Goal: Transaction & Acquisition: Purchase product/service

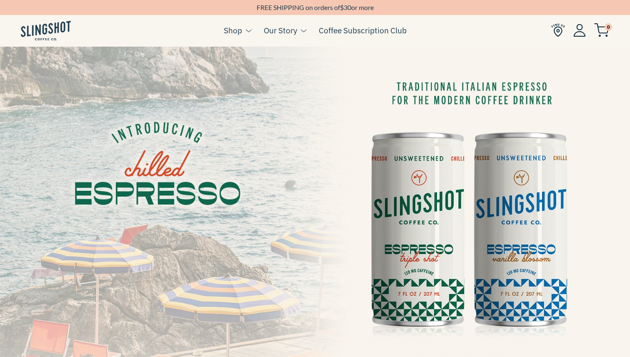
click at [499, 215] on img at bounding box center [315, 224] width 630 height 355
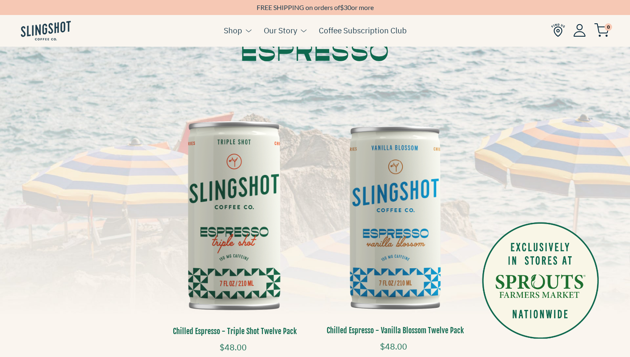
scroll to position [155, 0]
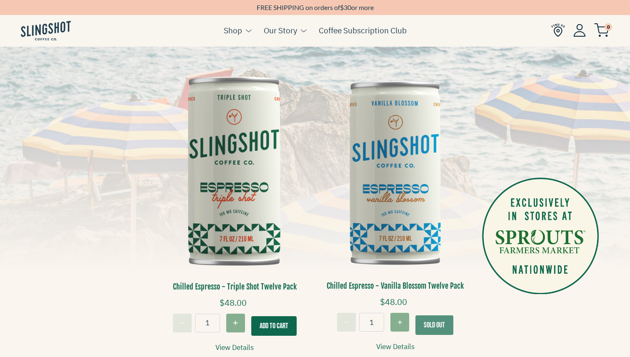
click at [401, 234] on img at bounding box center [395, 172] width 148 height 222
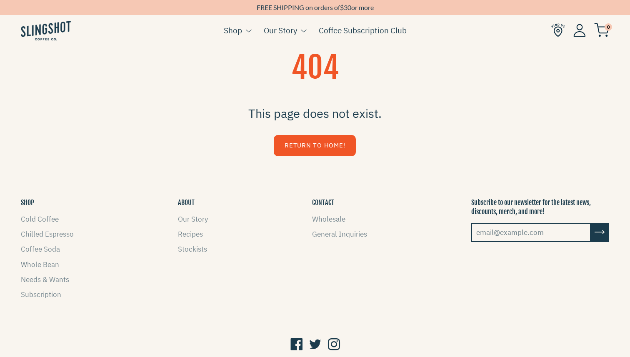
click at [326, 148] on link "Return to Home!" at bounding box center [315, 145] width 82 height 21
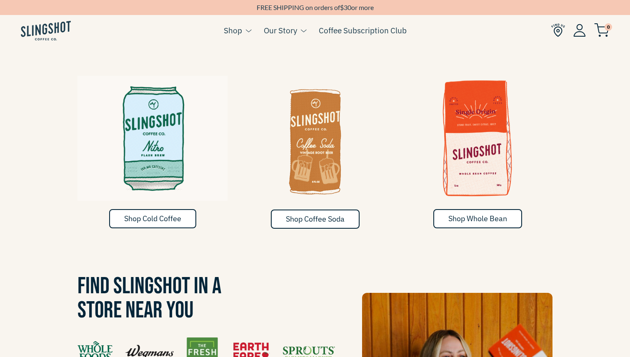
scroll to position [472, 0]
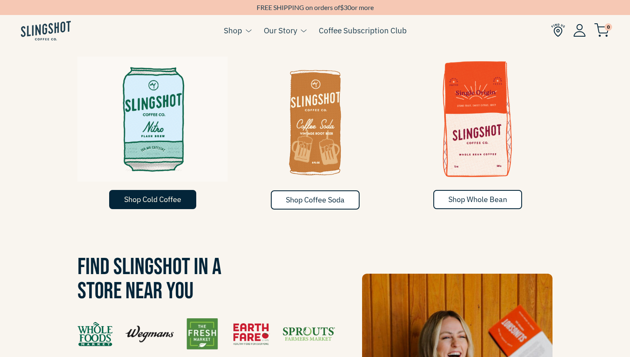
click at [152, 195] on span "Shop Cold Coffee" at bounding box center [152, 200] width 57 height 10
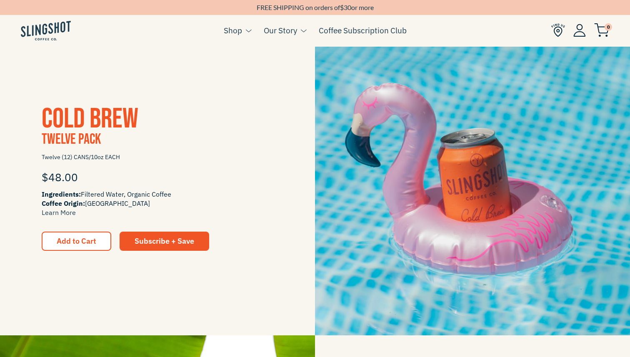
scroll to position [807, 0]
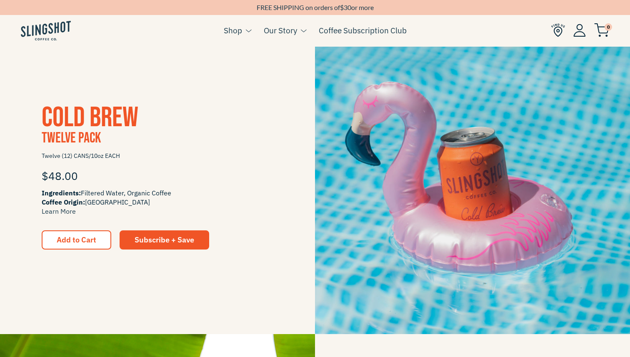
click at [80, 123] on span "Cold Brew" at bounding box center [90, 118] width 97 height 34
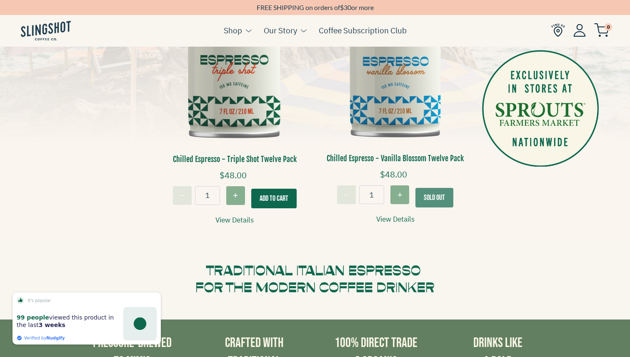
scroll to position [285, 0]
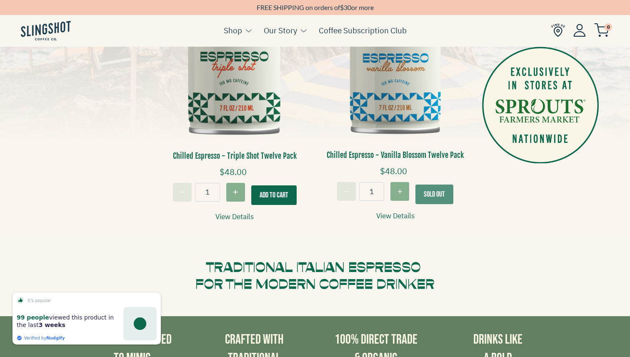
click at [383, 212] on link "View Details" at bounding box center [395, 215] width 38 height 11
